Goal: Task Accomplishment & Management: Complete application form

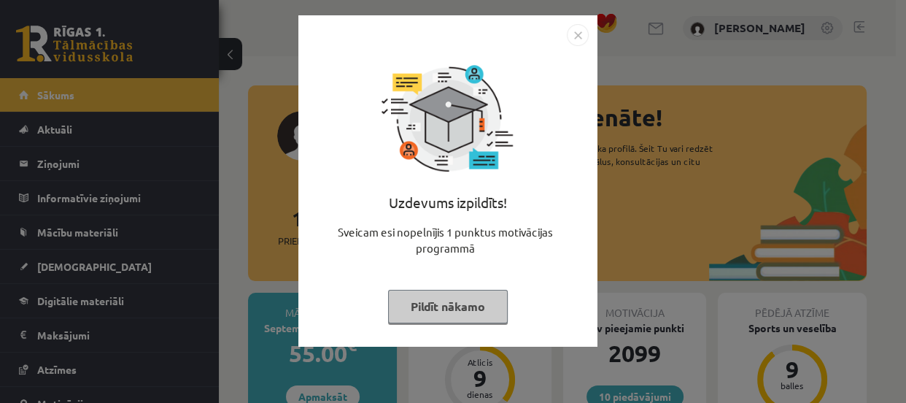
click at [413, 292] on button "Pildīt nākamo" at bounding box center [448, 307] width 120 height 34
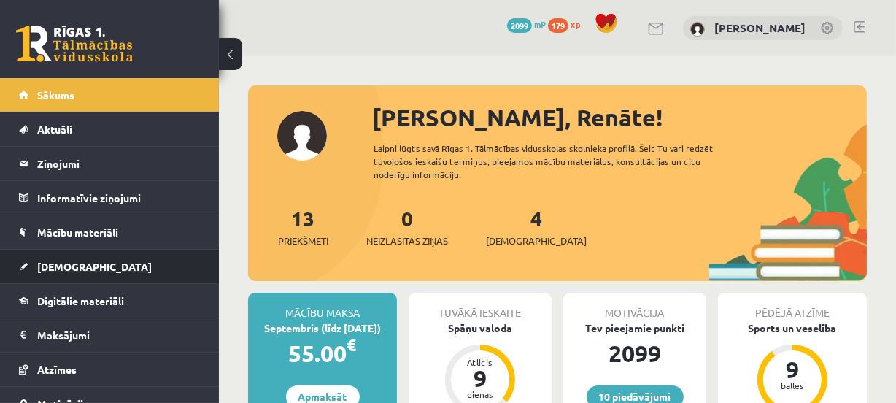
click at [109, 260] on link "[DEMOGRAPHIC_DATA]" at bounding box center [110, 266] width 182 height 34
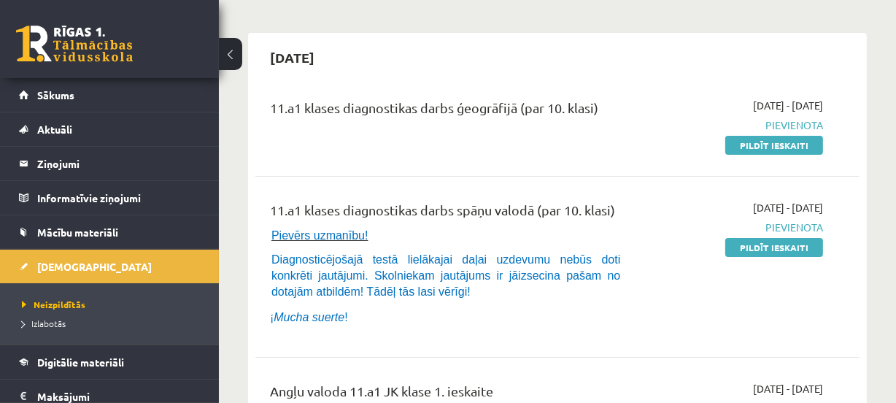
scroll to position [110, 0]
click at [751, 147] on link "Pildīt ieskaiti" at bounding box center [774, 145] width 98 height 19
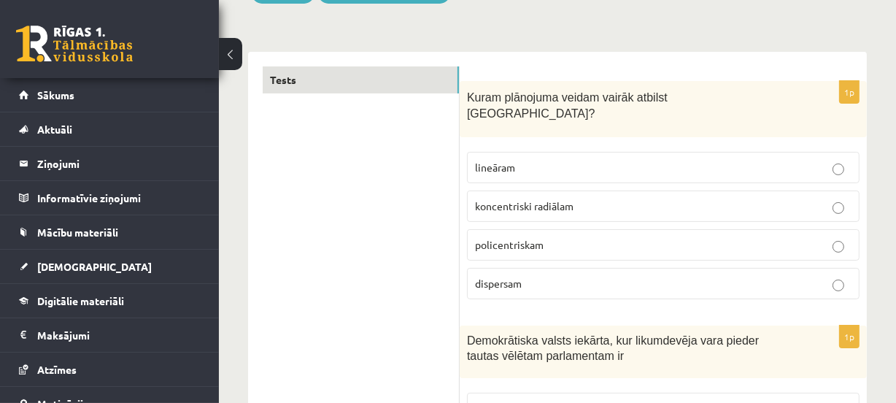
scroll to position [198, 0]
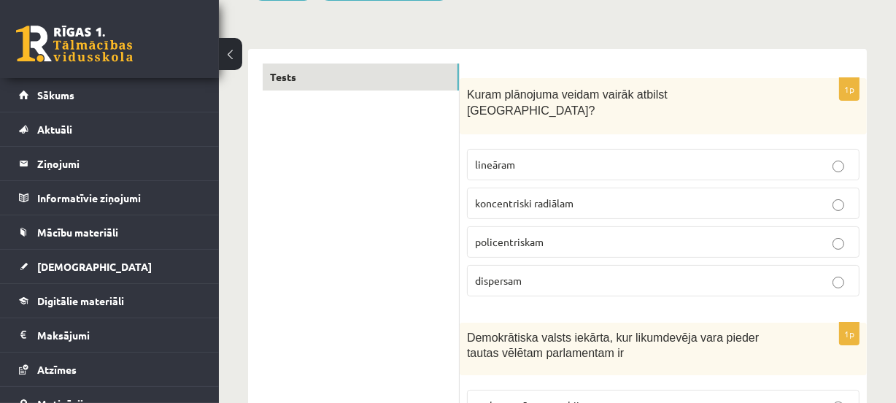
click at [526, 195] on p "koncentriski radiālam" at bounding box center [663, 202] width 376 height 15
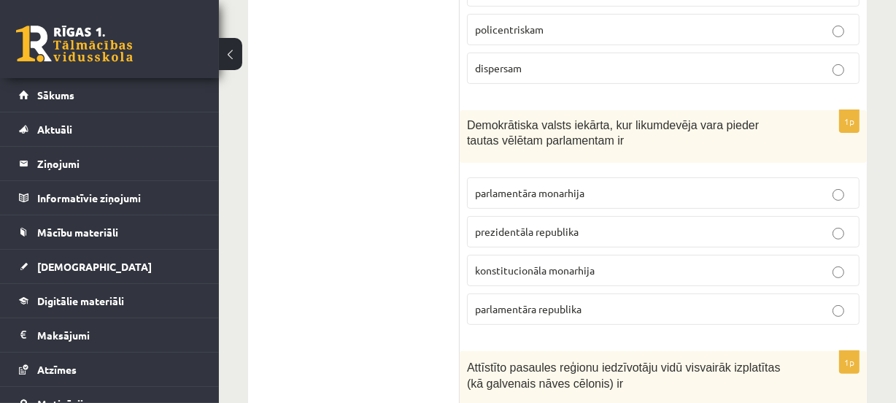
scroll to position [412, 0]
click at [508, 223] on span "prezidentāla republika" at bounding box center [527, 229] width 104 height 13
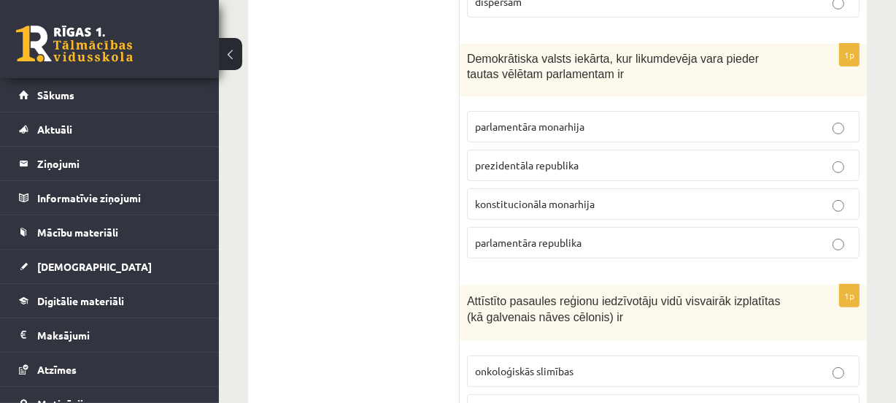
scroll to position [478, 0]
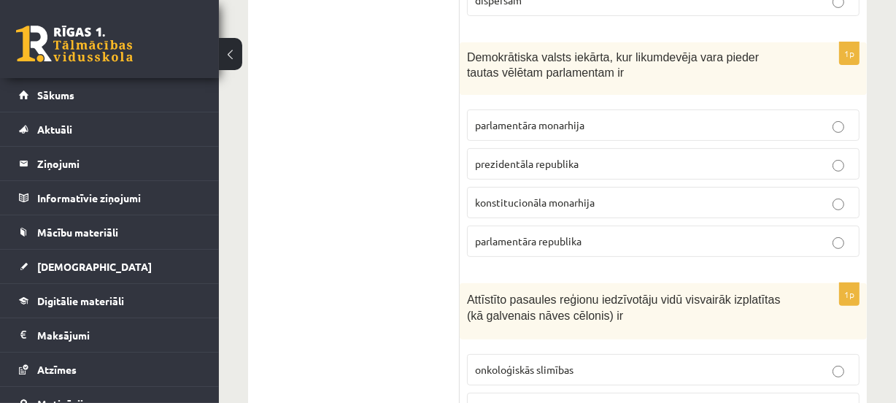
click at [511, 234] on span "parlamentāra republika" at bounding box center [528, 240] width 106 height 13
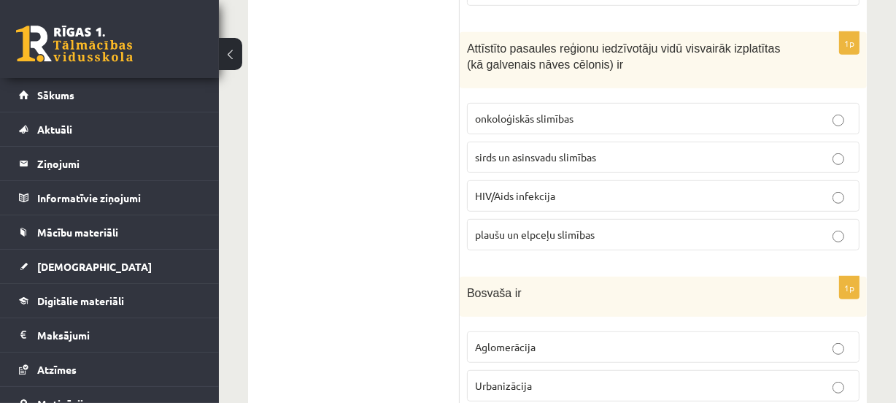
scroll to position [722, 0]
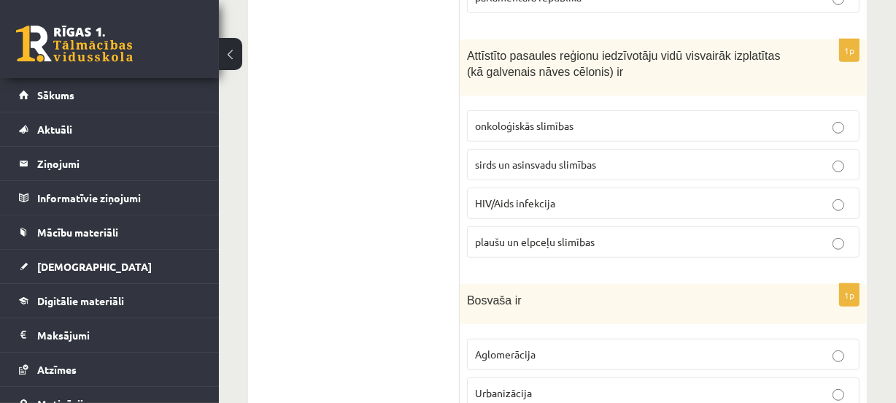
click at [489, 158] on span "sirds un asinsvadu slimības" at bounding box center [535, 164] width 121 height 13
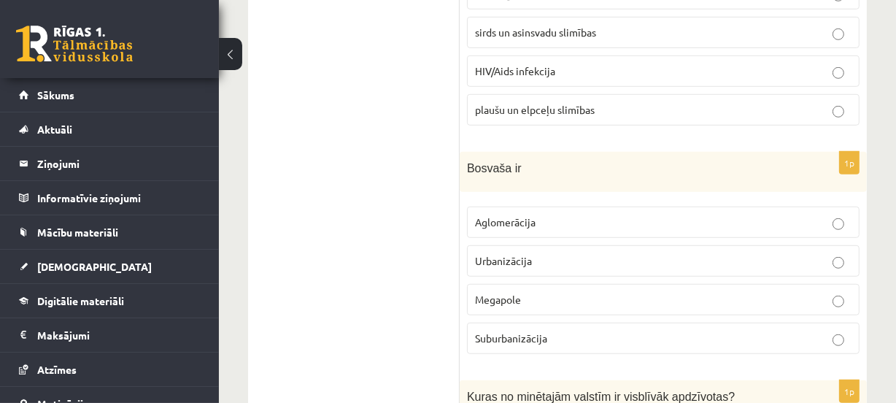
scroll to position [883, 0]
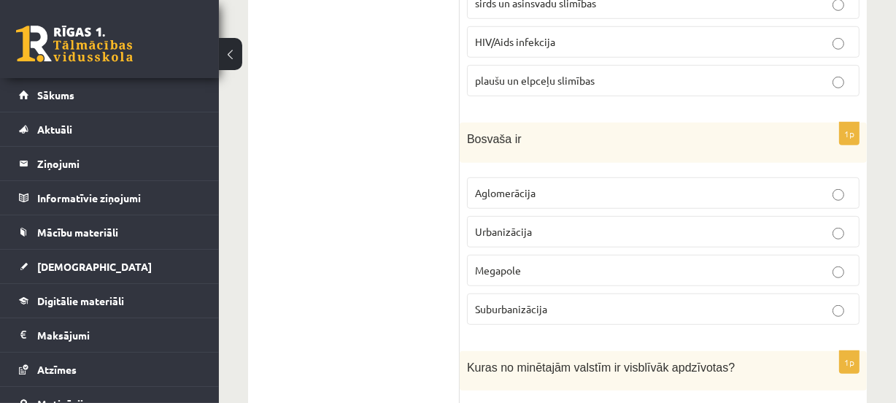
click at [483, 263] on span "Megapole" at bounding box center [498, 269] width 46 height 13
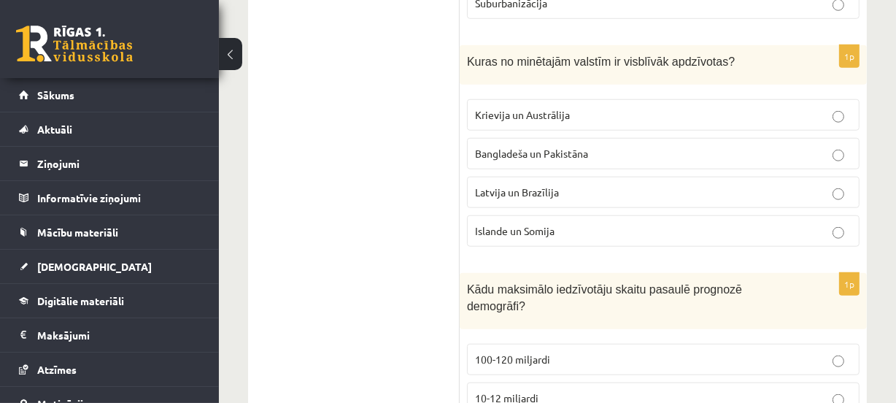
scroll to position [1201, 0]
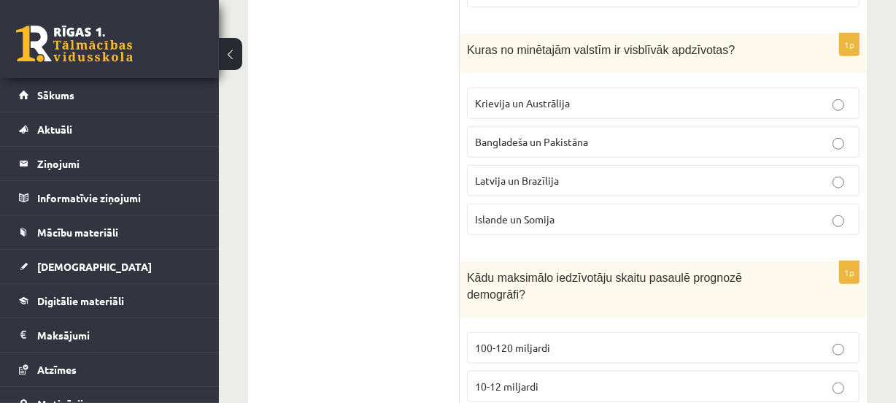
click at [532, 134] on p "Bangladeša un Pakistāna" at bounding box center [663, 141] width 376 height 15
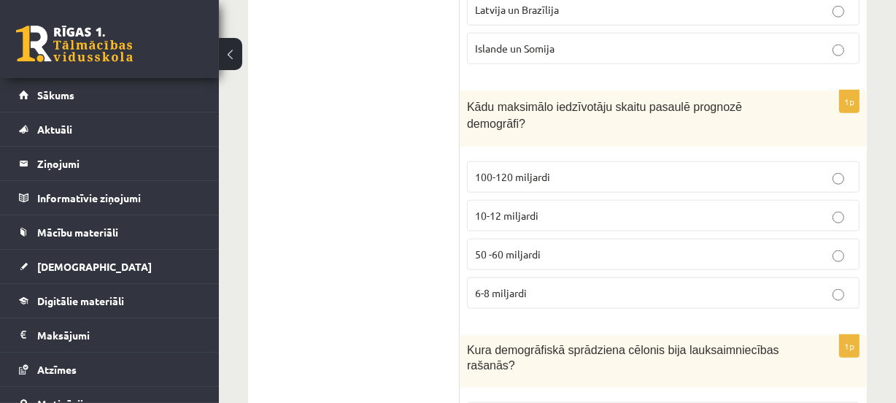
scroll to position [1385, 0]
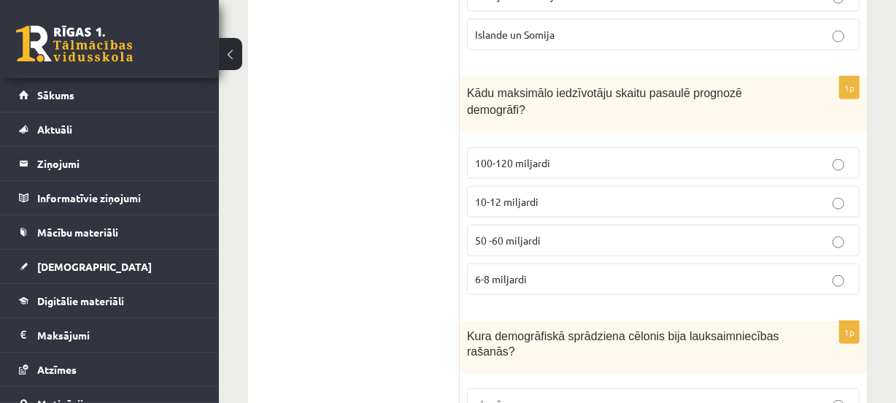
click at [509, 195] on span "10-12 miljardi" at bounding box center [506, 201] width 63 height 13
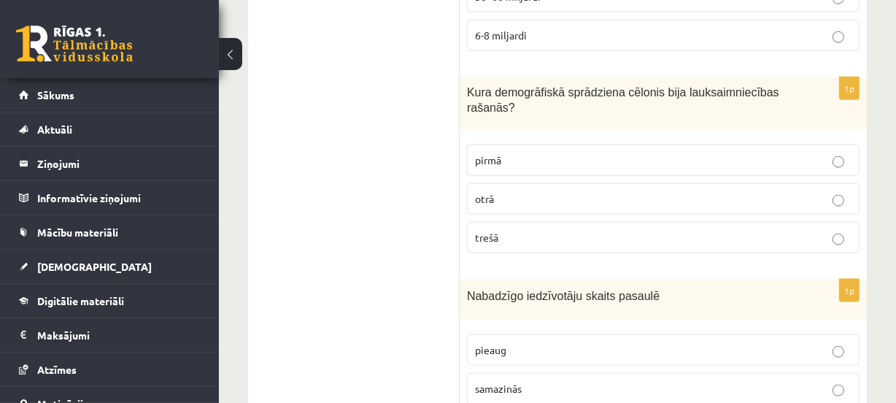
scroll to position [1635, 0]
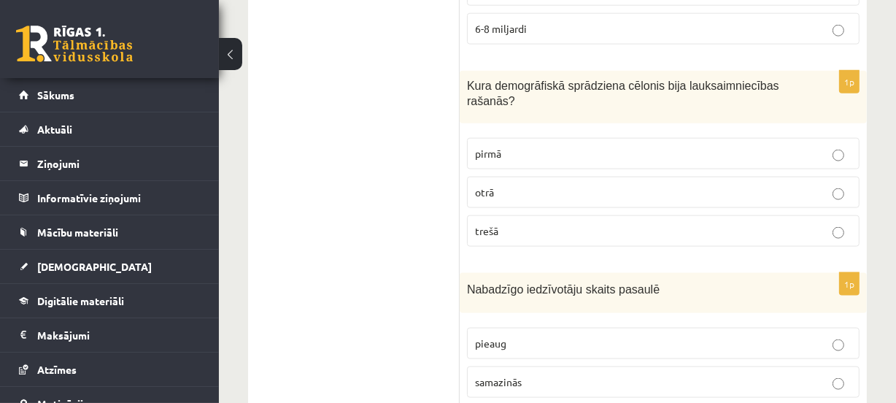
click at [478, 224] on span "trešā" at bounding box center [486, 230] width 23 height 13
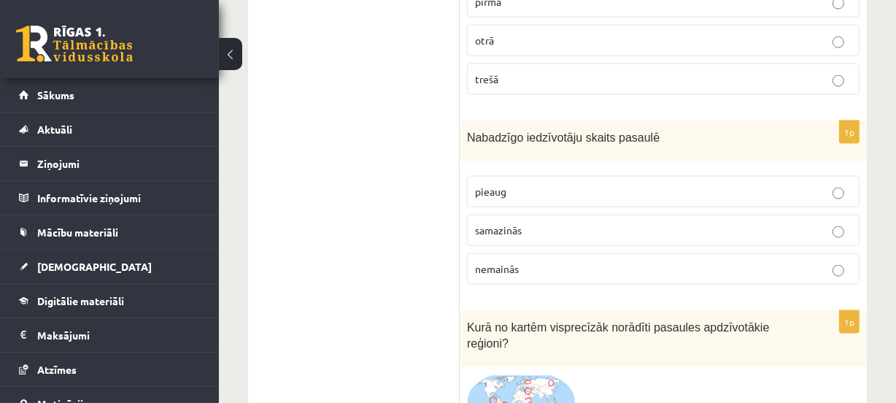
scroll to position [1790, 0]
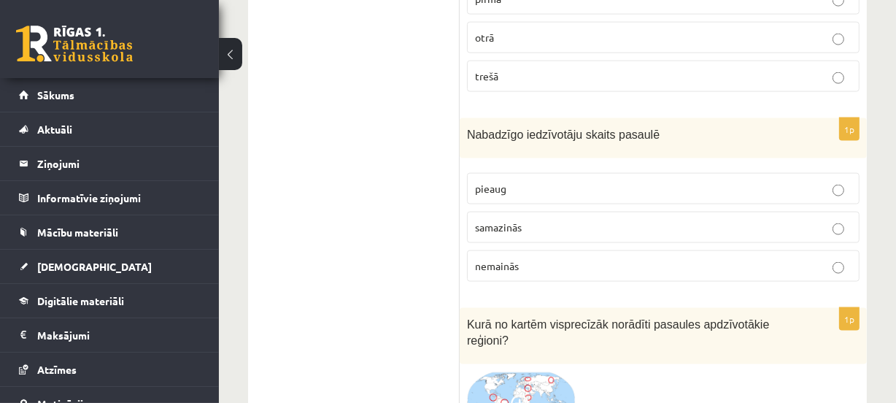
click at [483, 181] on p "pieaug" at bounding box center [663, 188] width 376 height 15
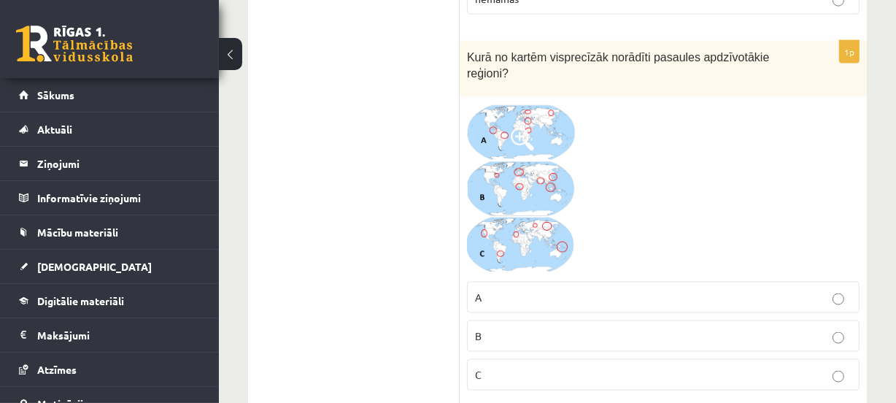
scroll to position [2055, 0]
click at [530, 129] on span at bounding box center [522, 140] width 23 height 23
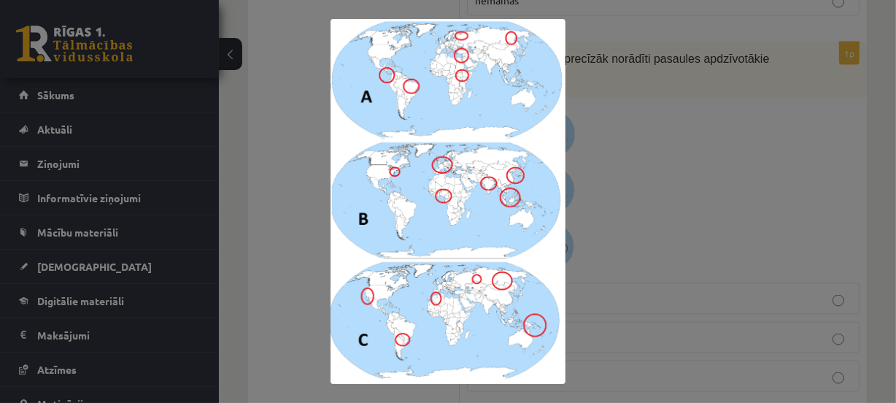
click at [627, 106] on div at bounding box center [448, 201] width 896 height 403
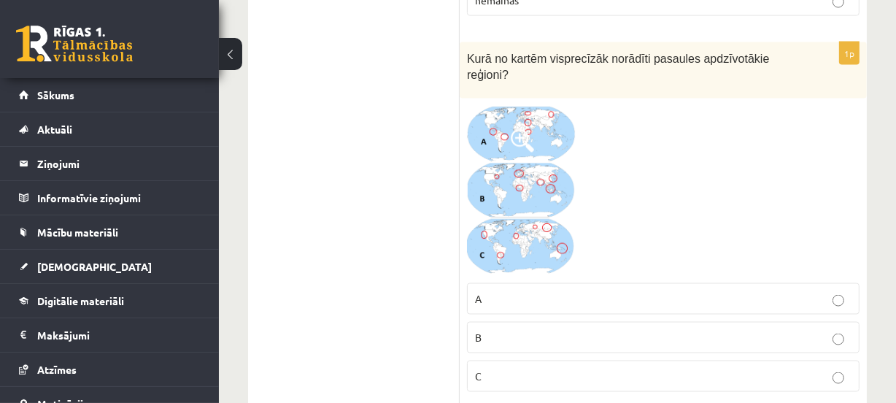
click at [548, 330] on p "B" at bounding box center [663, 337] width 376 height 15
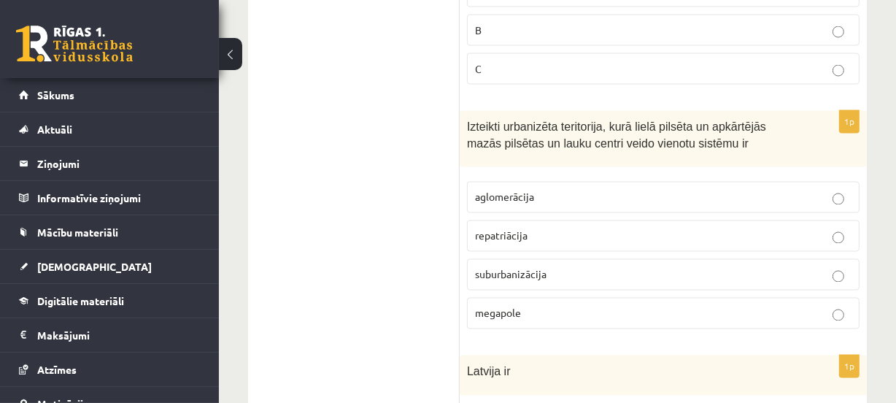
scroll to position [2372, 0]
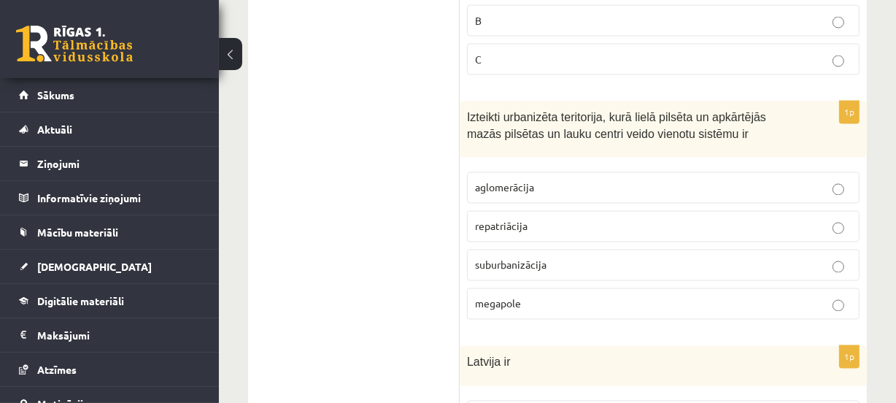
click at [513, 181] on span "aglomerācija" at bounding box center [504, 187] width 59 height 13
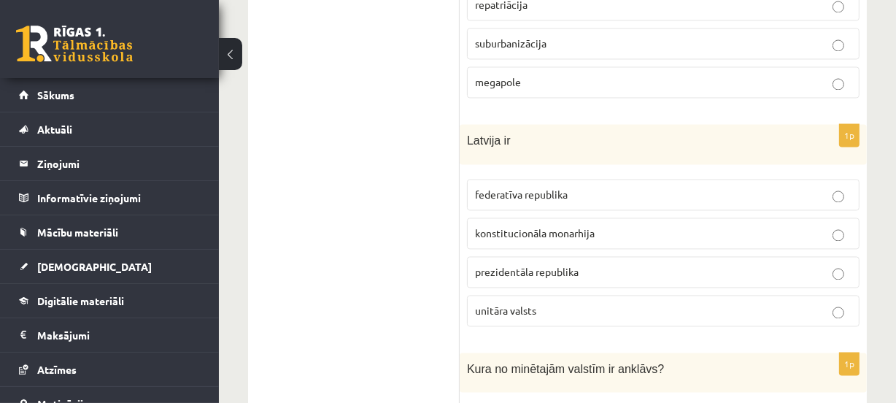
scroll to position [2600, 0]
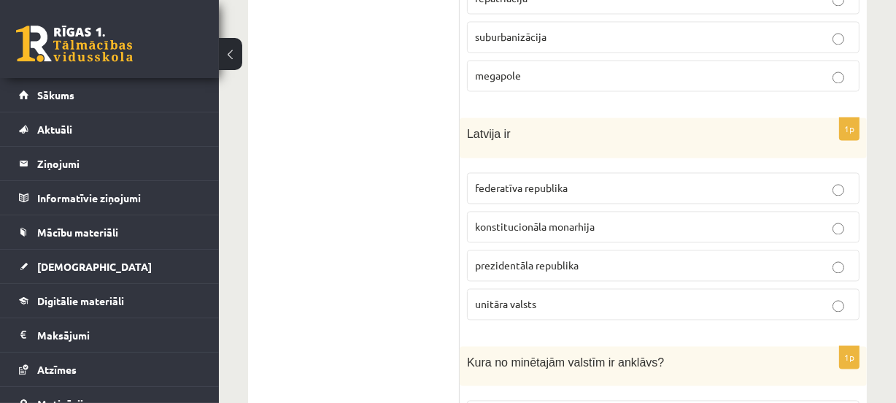
click at [554, 288] on label "unitāra valsts" at bounding box center [663, 303] width 392 height 31
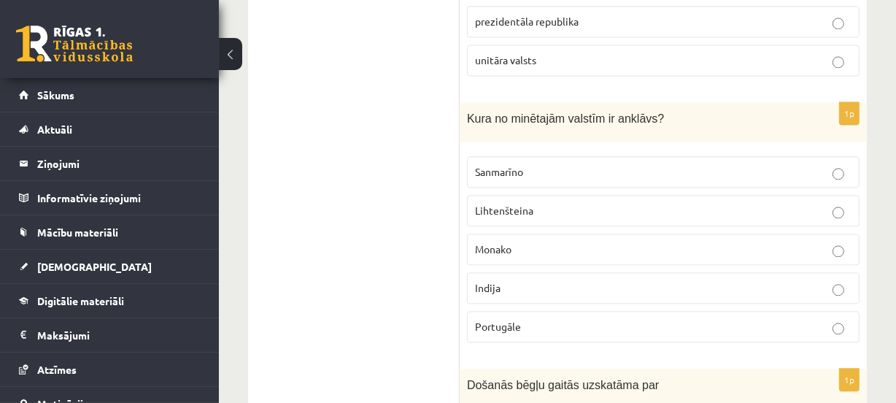
scroll to position [2851, 0]
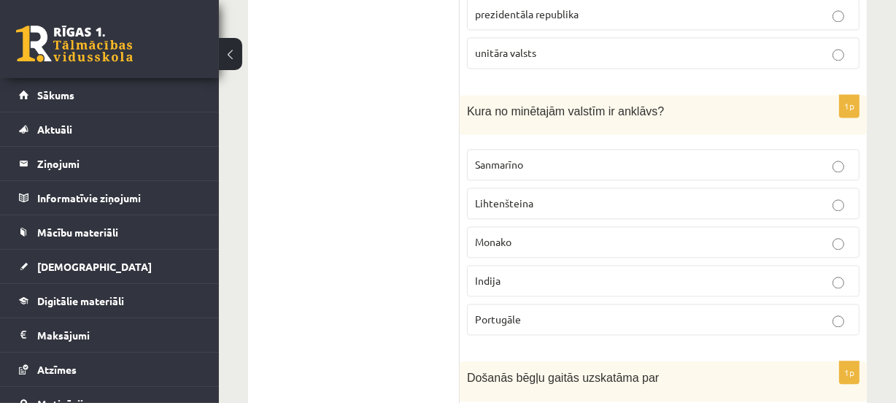
click at [521, 234] on p "Monako" at bounding box center [663, 241] width 376 height 15
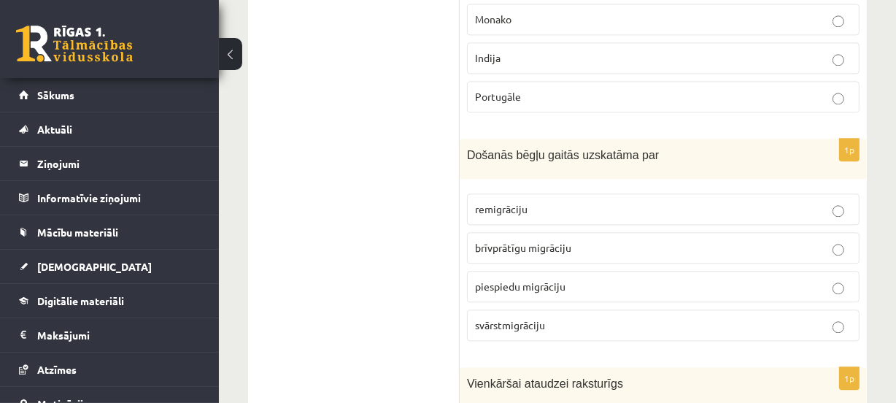
scroll to position [3094, 0]
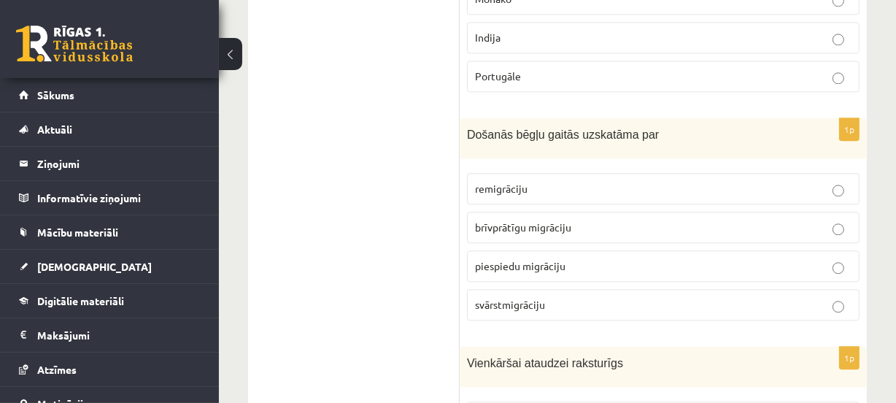
click at [538, 250] on label "piespiedu migrāciju" at bounding box center [663, 265] width 392 height 31
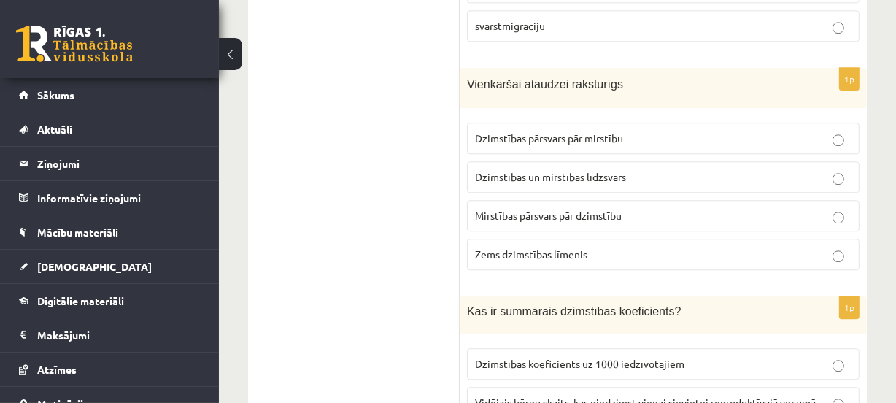
scroll to position [3374, 0]
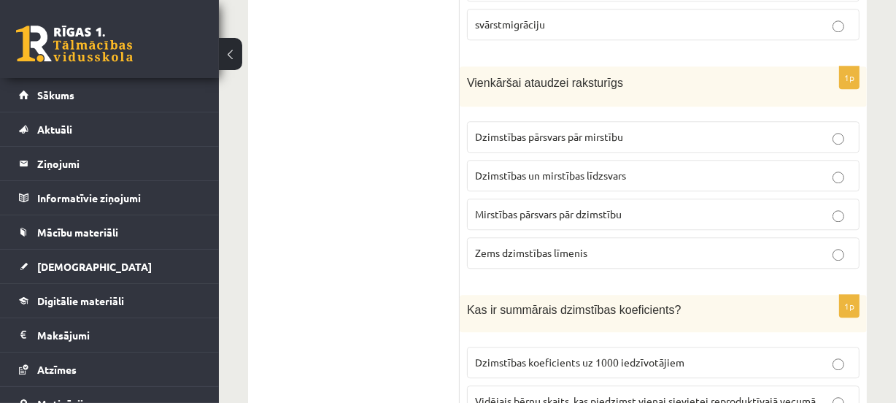
click at [552, 168] on span "Dzimstības un mirstības līdzsvars" at bounding box center [550, 174] width 151 height 13
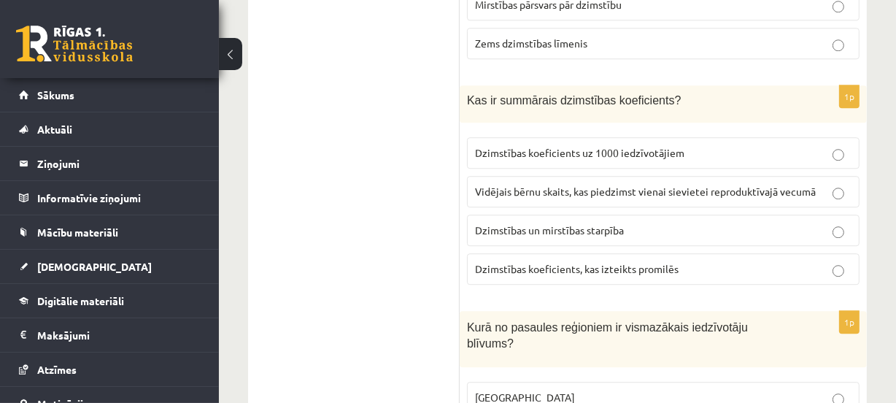
scroll to position [3588, 0]
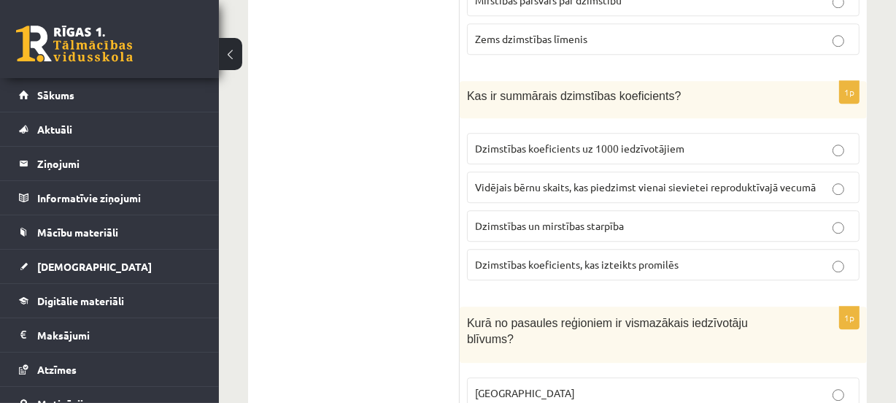
click at [579, 180] on span "Vidējais bērnu skaits, kas piedzimst vienai sievietei reproduktīvajā vecumā" at bounding box center [645, 186] width 341 height 13
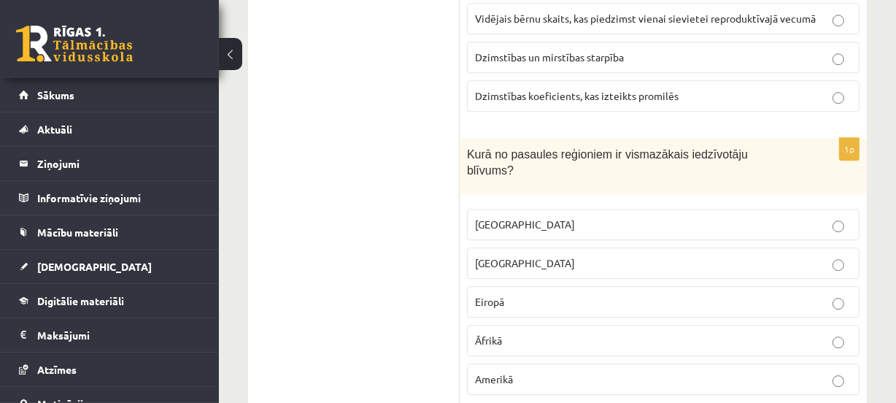
scroll to position [3757, 0]
click at [551, 208] on label "Austrālijā" at bounding box center [663, 223] width 392 height 31
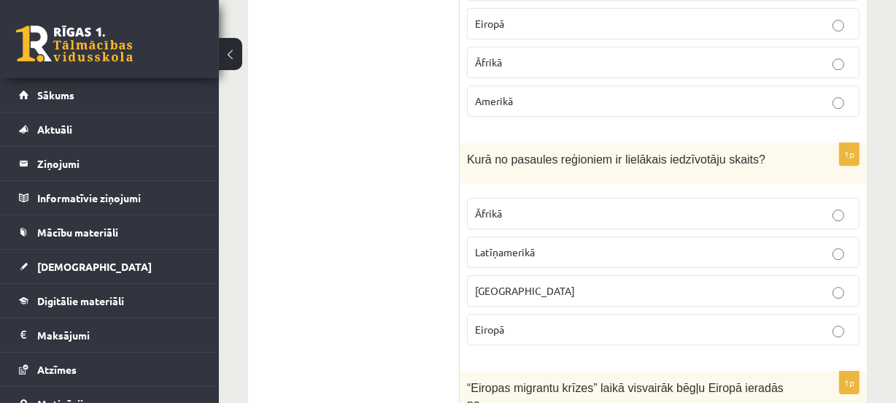
scroll to position [4037, 0]
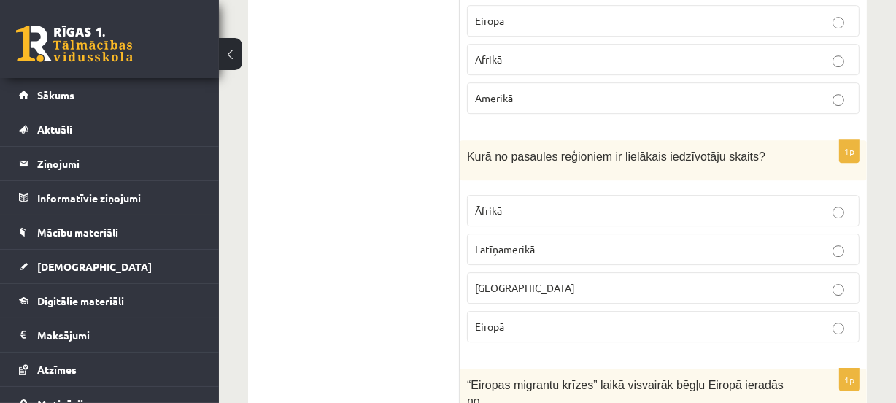
click at [475, 319] on span "Eiropā" at bounding box center [489, 325] width 29 height 13
click at [501, 280] on p "Āzijā" at bounding box center [663, 287] width 376 height 15
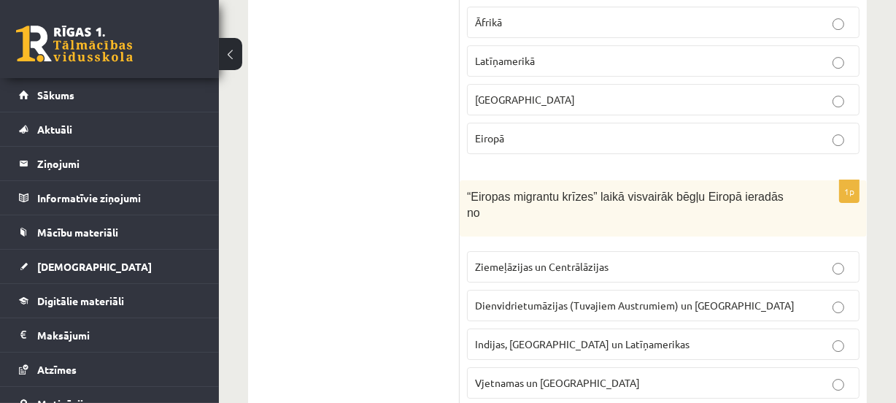
scroll to position [4229, 0]
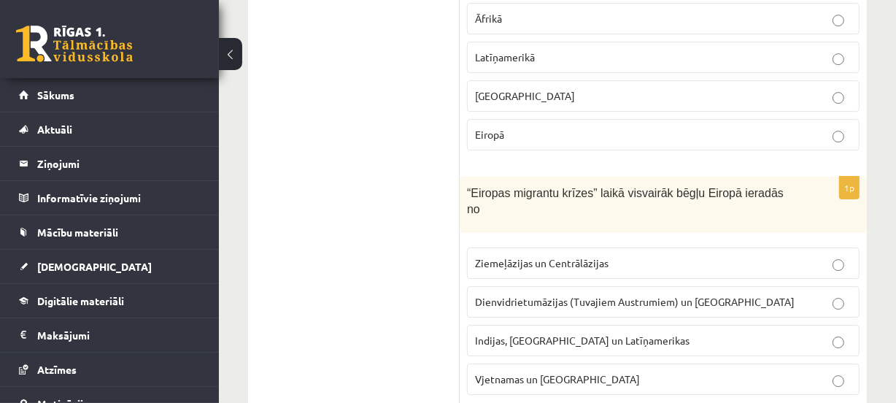
click at [597, 295] on span "Dienvidrietumāzijas (Tuvajiem Austrumiem) un Āfrikas" at bounding box center [634, 301] width 319 height 13
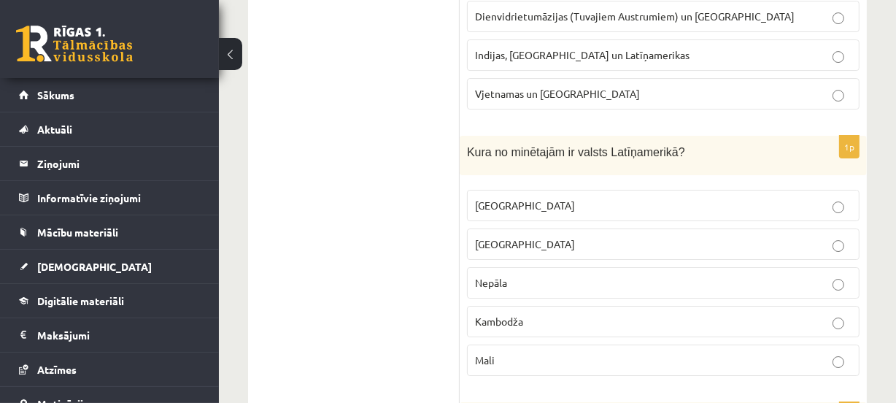
scroll to position [4523, 0]
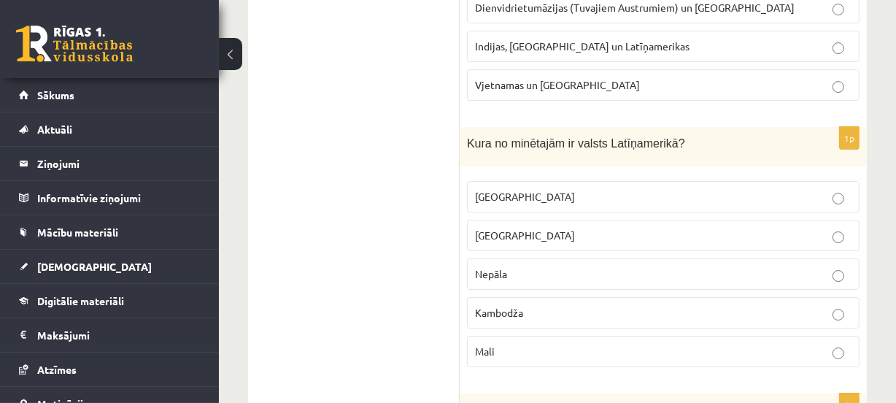
click at [507, 190] on span "Meksika" at bounding box center [525, 196] width 100 height 13
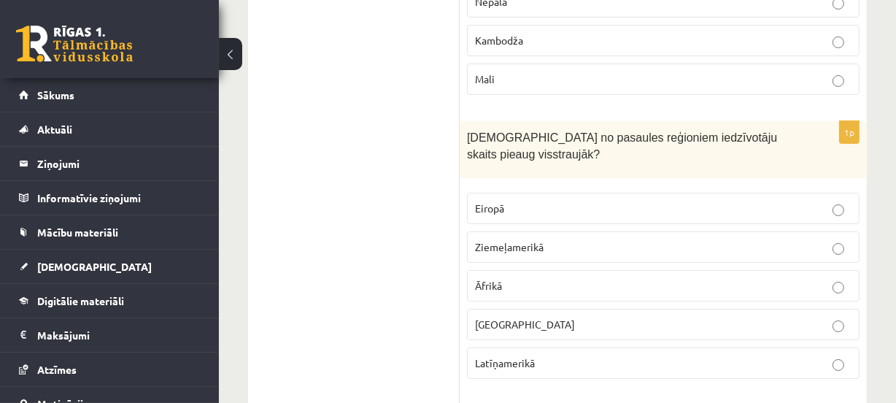
scroll to position [4796, 0]
click at [499, 278] on span "Āfrikā" at bounding box center [488, 284] width 27 height 13
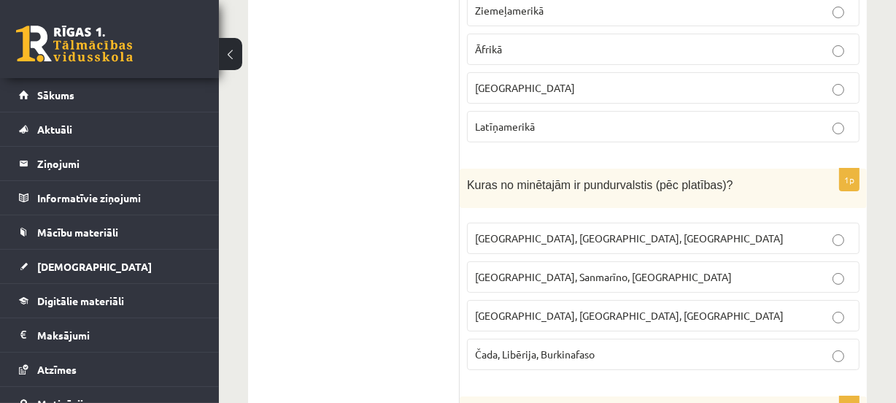
scroll to position [5032, 0]
click at [543, 269] on span "Monako, Sanmarīno, Luksemburga" at bounding box center [603, 275] width 257 height 13
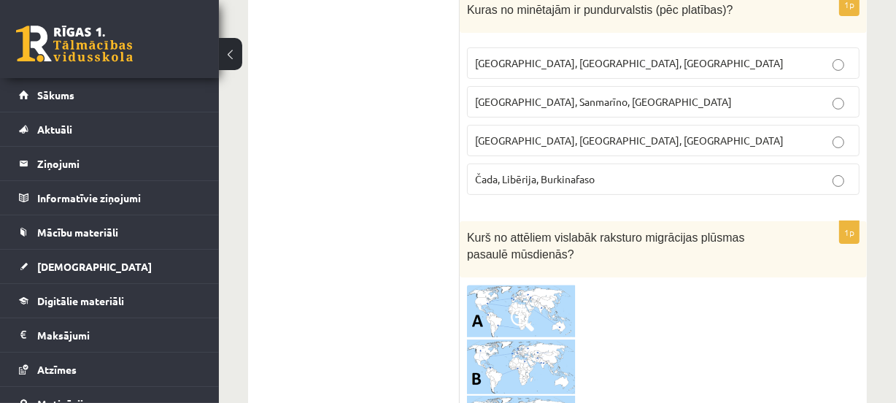
scroll to position [5149, 0]
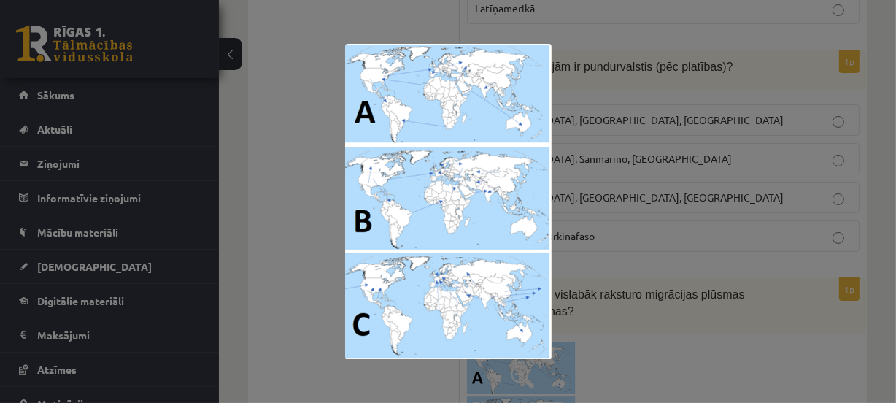
click at [705, 206] on div at bounding box center [448, 201] width 896 height 403
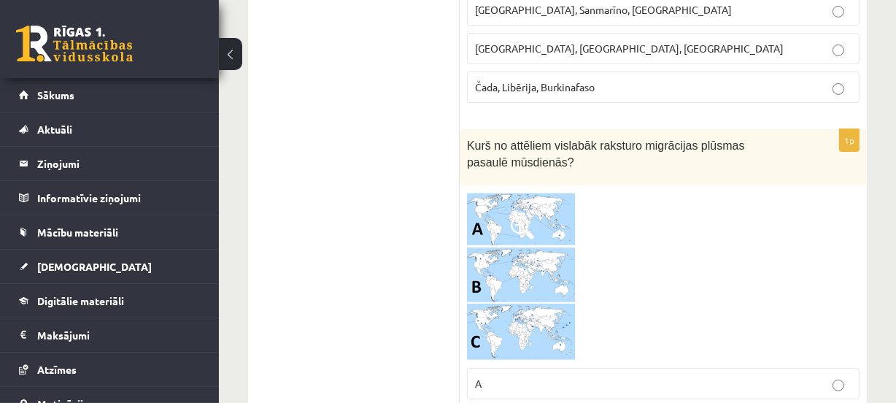
scroll to position [5297, 0]
click at [792, 226] on div at bounding box center [663, 278] width 392 height 168
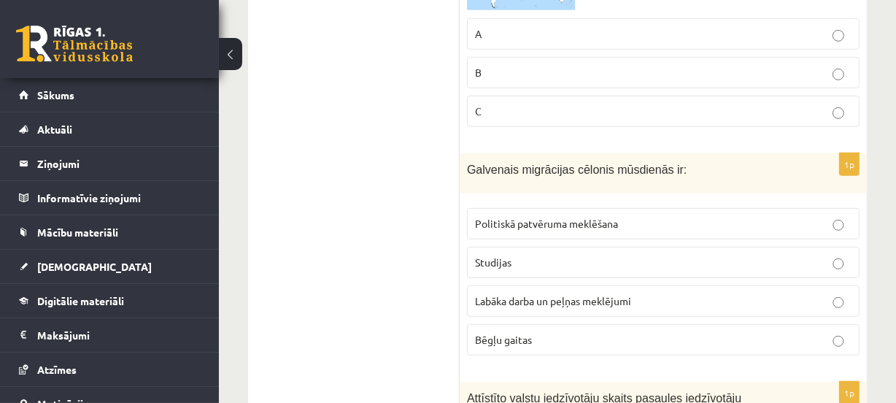
scroll to position [5650, 0]
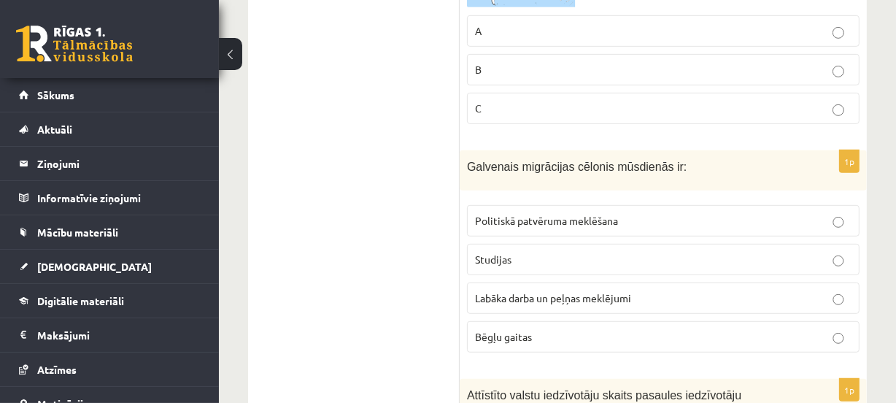
click at [580, 282] on label "Labāka darba un peļņas meklējumi" at bounding box center [663, 297] width 392 height 31
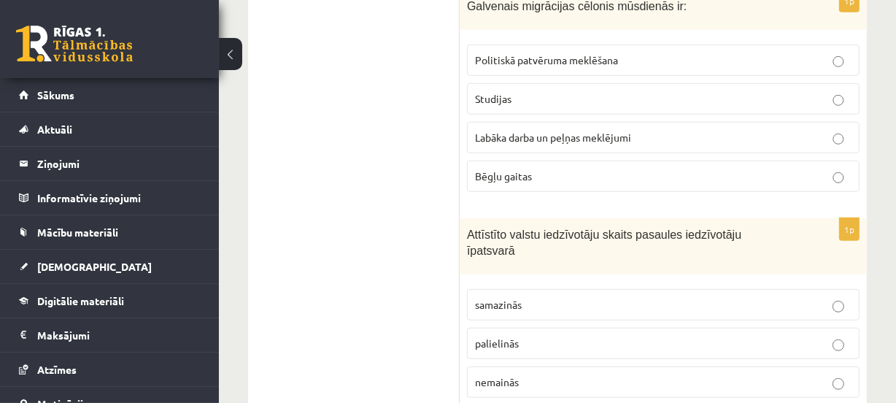
scroll to position [5813, 0]
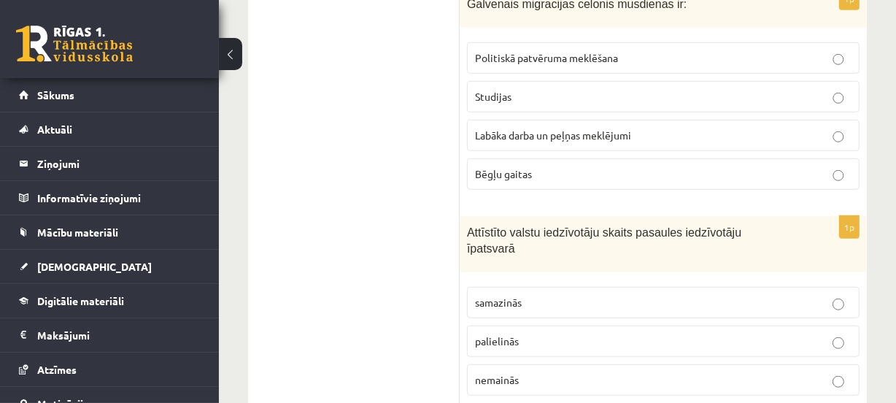
click at [573, 295] on p "samazinās" at bounding box center [663, 302] width 376 height 15
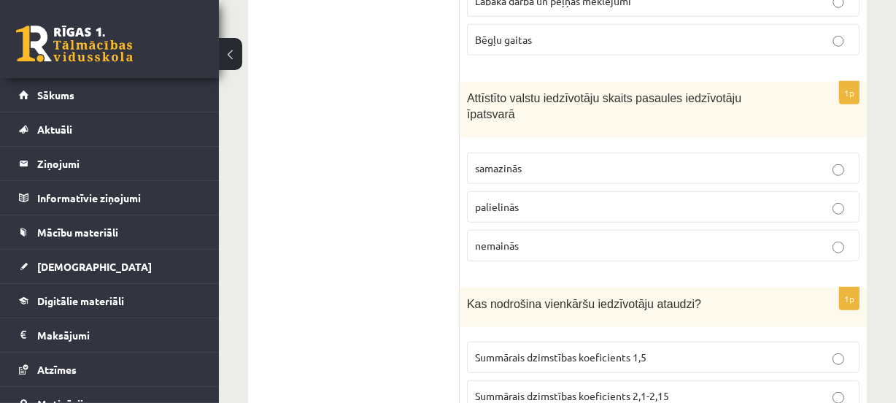
scroll to position [5982, 0]
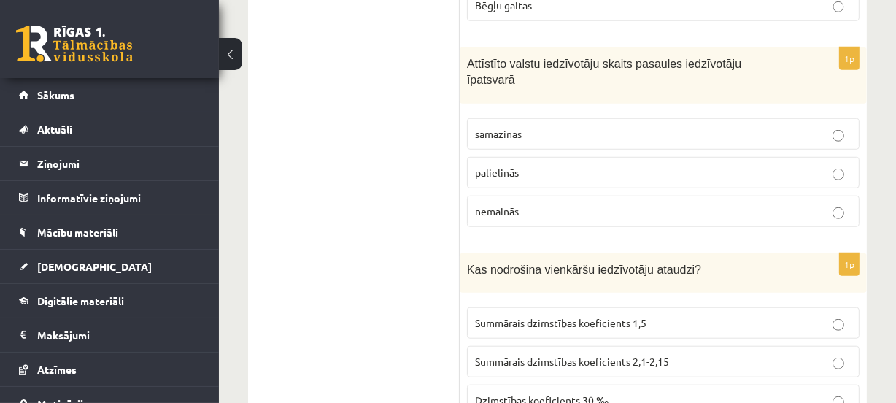
click at [535, 354] on span "Summārais dzimstības koeficients 2,1-2,15" at bounding box center [572, 360] width 194 height 13
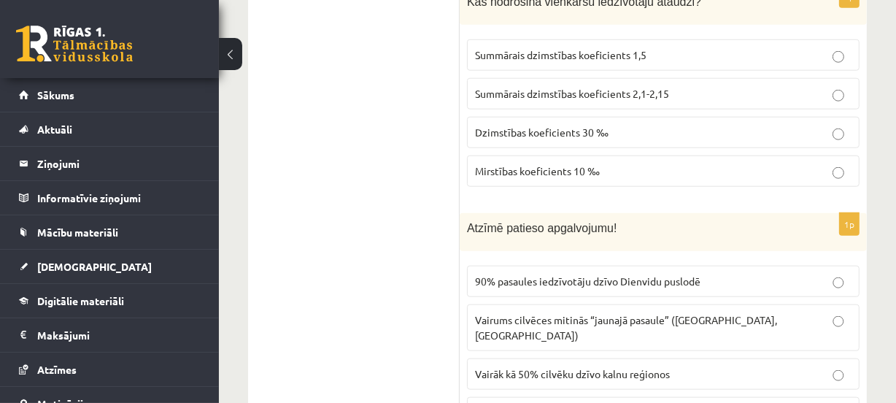
scroll to position [6254, 0]
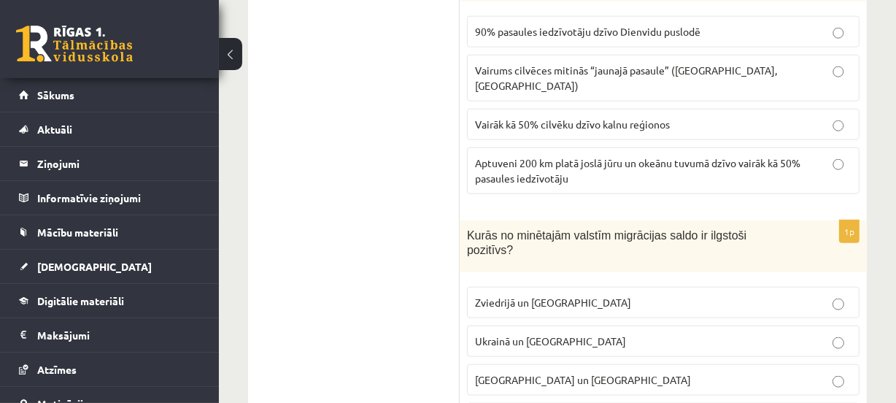
scroll to position [6505, 0]
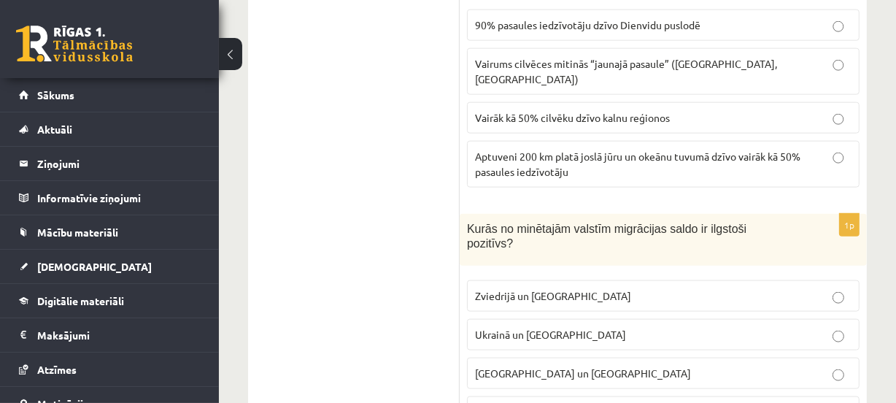
click at [551, 288] on p "Zviedrijā un ASV" at bounding box center [663, 295] width 376 height 15
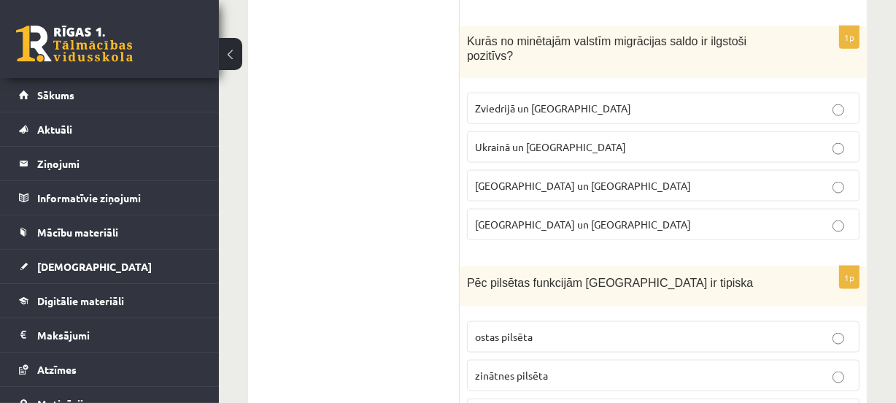
scroll to position [6704, 0]
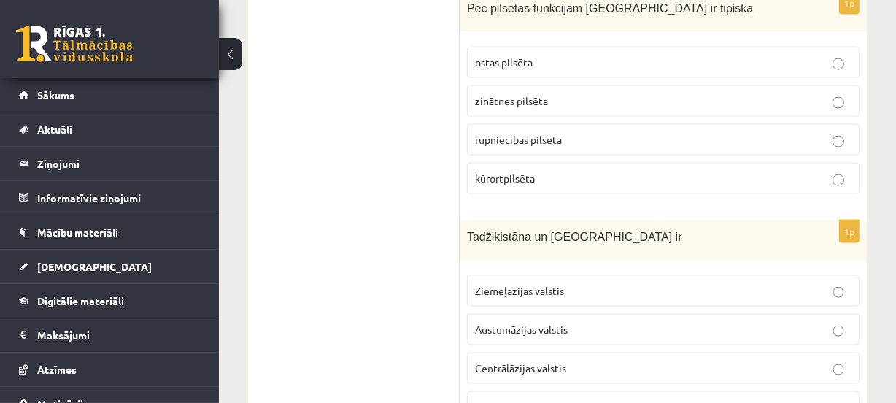
scroll to position [6969, 0]
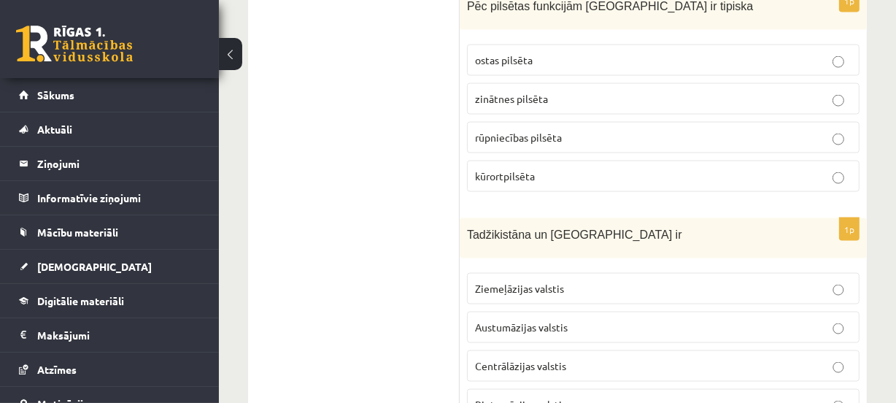
click at [537, 359] on span "Centrālāzijas valstis" at bounding box center [520, 365] width 91 height 13
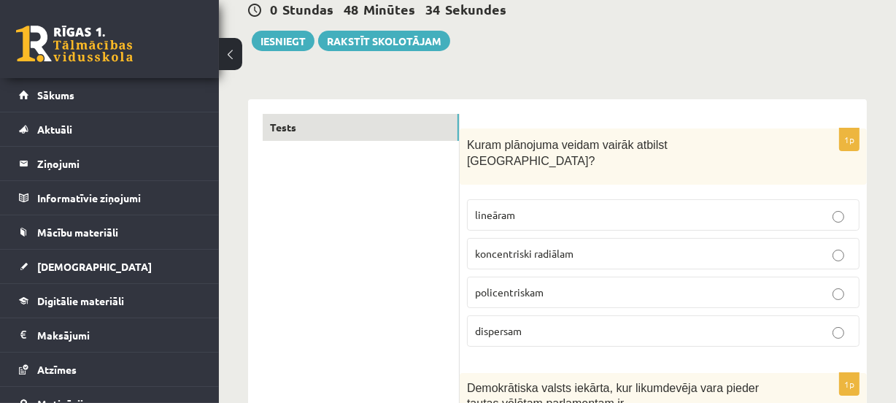
scroll to position [147, 0]
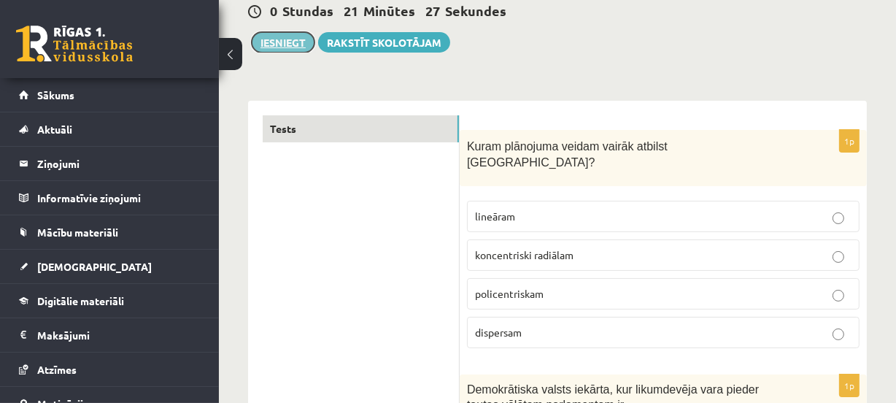
click at [282, 39] on button "Iesniegt" at bounding box center [283, 42] width 63 height 20
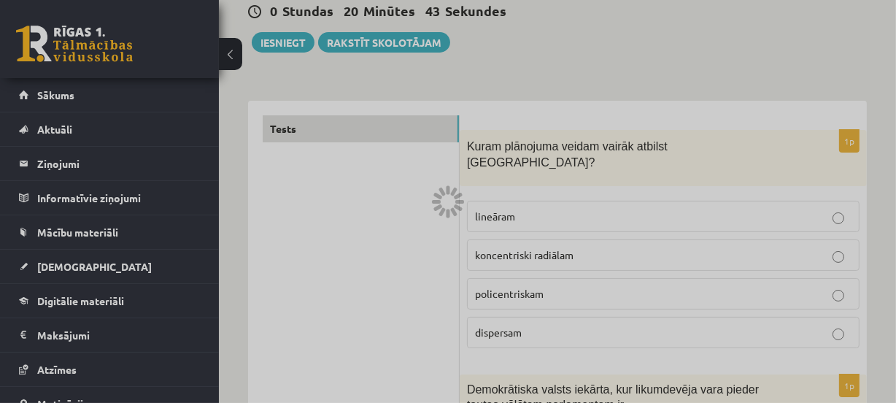
click at [602, 47] on div at bounding box center [448, 201] width 896 height 403
click at [495, 66] on div at bounding box center [448, 201] width 896 height 403
click at [281, 33] on div at bounding box center [448, 201] width 896 height 403
click at [516, 50] on div at bounding box center [448, 201] width 896 height 403
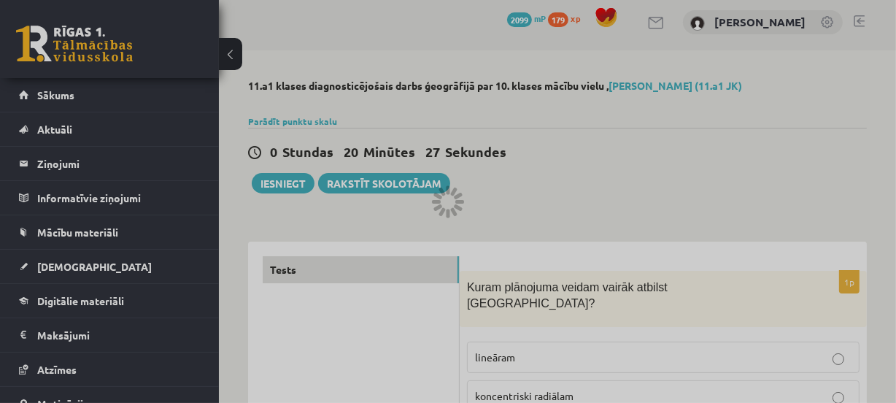
scroll to position [7, 0]
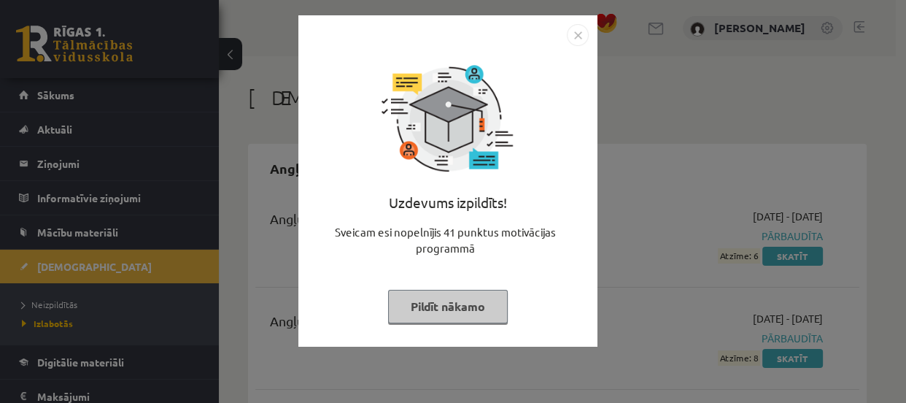
click at [416, 297] on button "Pildīt nākamo" at bounding box center [448, 307] width 120 height 34
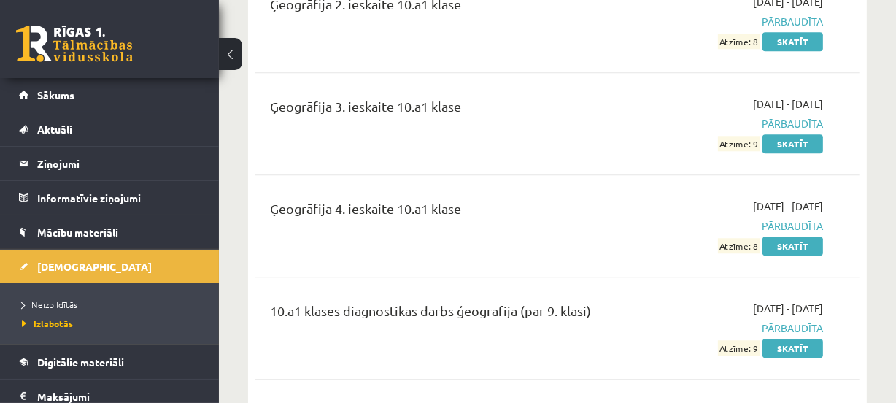
scroll to position [3440, 0]
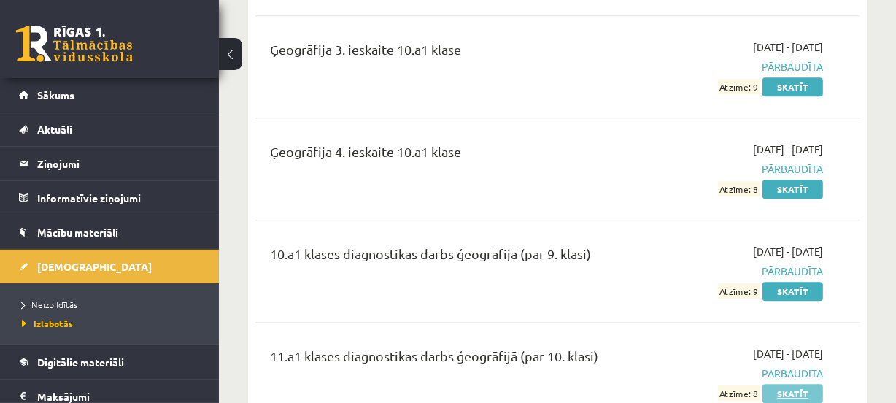
click at [780, 384] on link "Skatīt" at bounding box center [792, 393] width 61 height 19
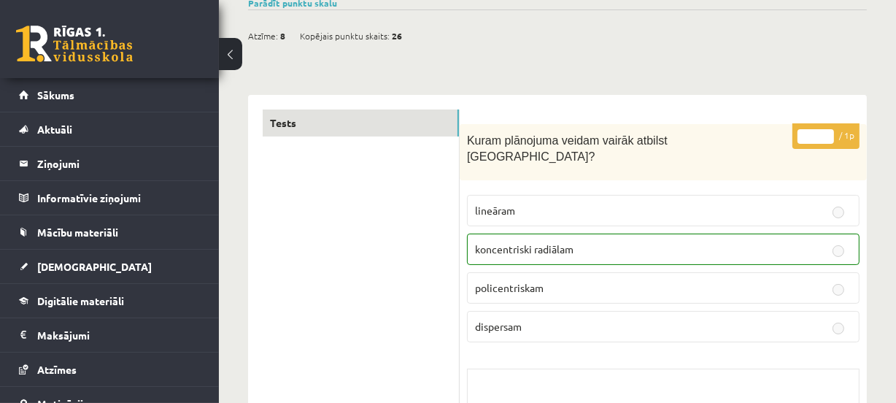
scroll to position [125, 0]
click at [792, 241] on p "koncentriski radiālam" at bounding box center [663, 248] width 376 height 15
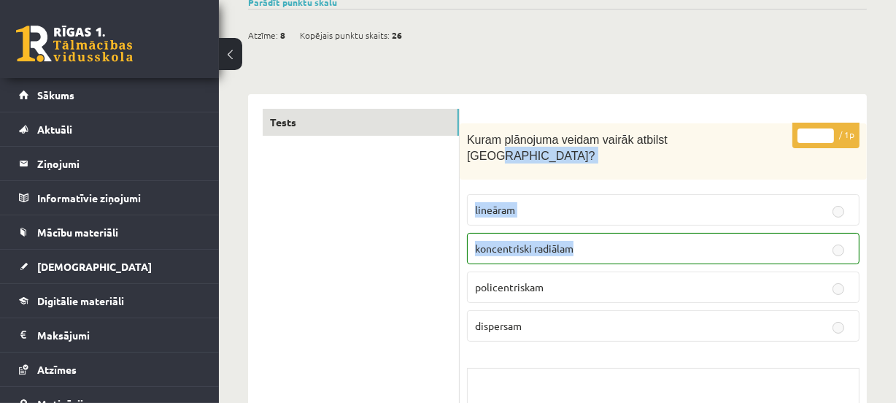
scroll to position [0, 0]
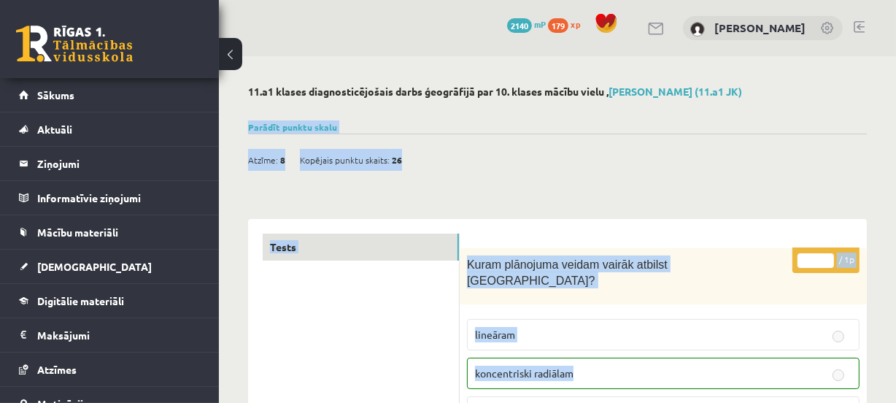
drag, startPoint x: 792, startPoint y: 233, endPoint x: 869, endPoint y: 77, distance: 174.5
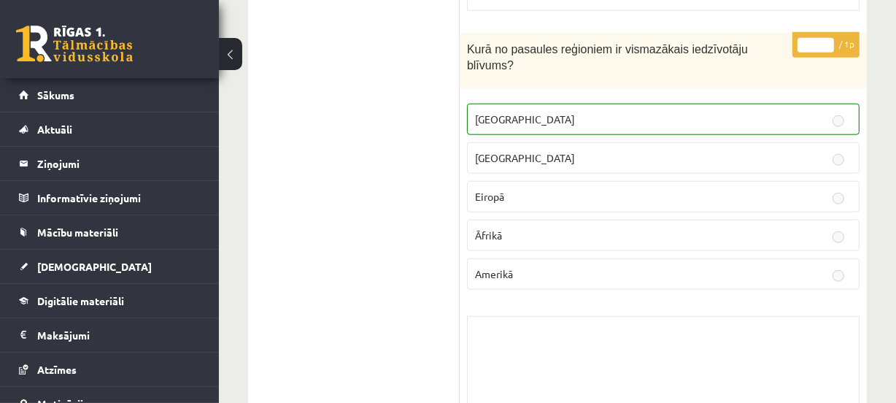
scroll to position [6327, 0]
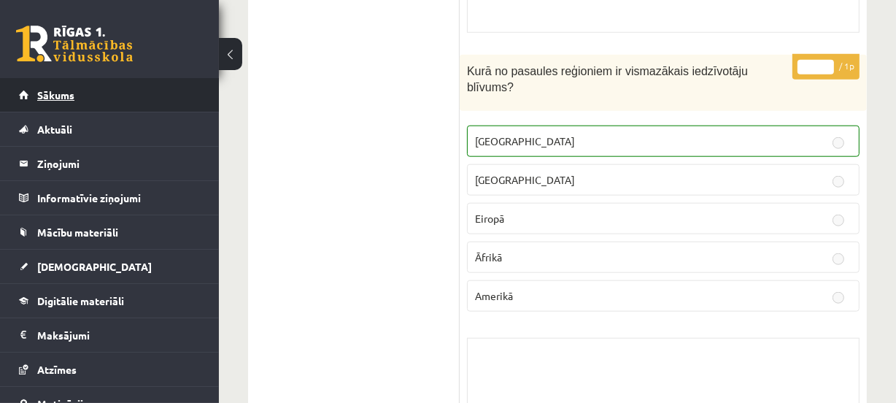
click at [90, 98] on link "Sākums" at bounding box center [110, 95] width 182 height 34
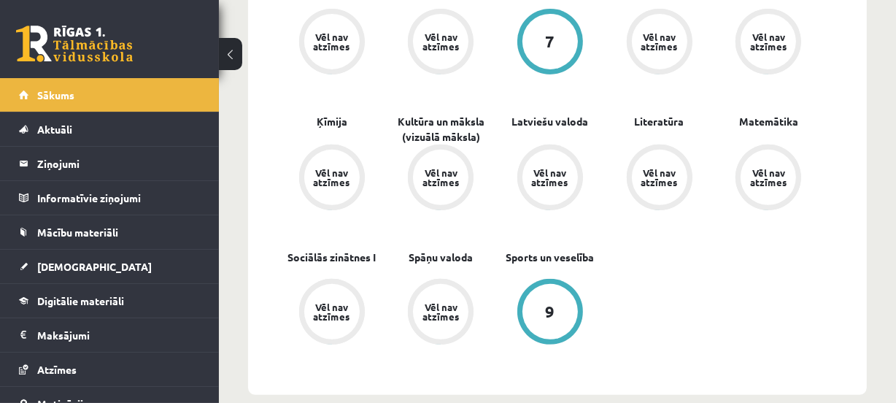
scroll to position [516, 0]
